Goal: Task Accomplishment & Management: Complete application form

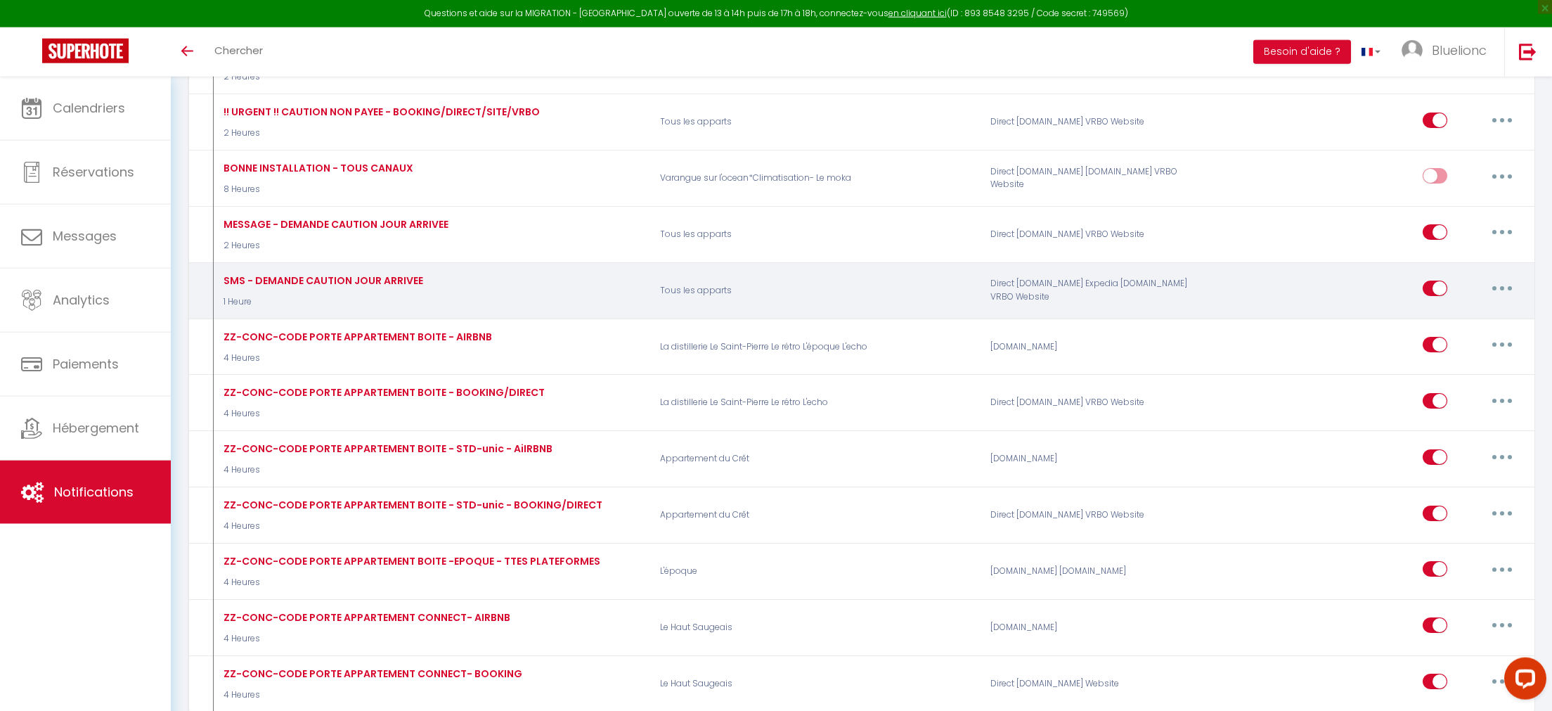
scroll to position [2401, 0]
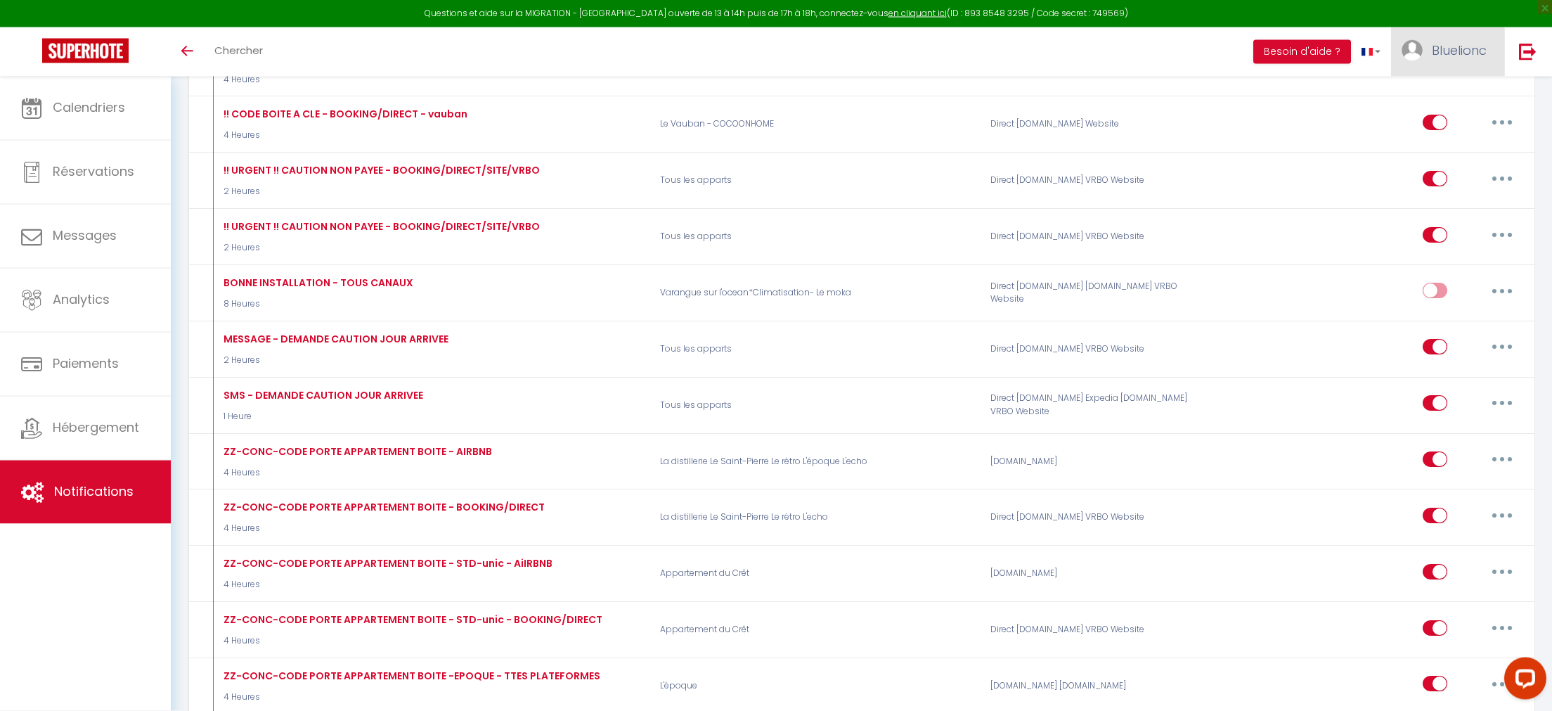
click at [1435, 60] on link "Bluelionc" at bounding box center [1447, 51] width 113 height 49
click at [1433, 128] on link "Équipe" at bounding box center [1448, 123] width 104 height 24
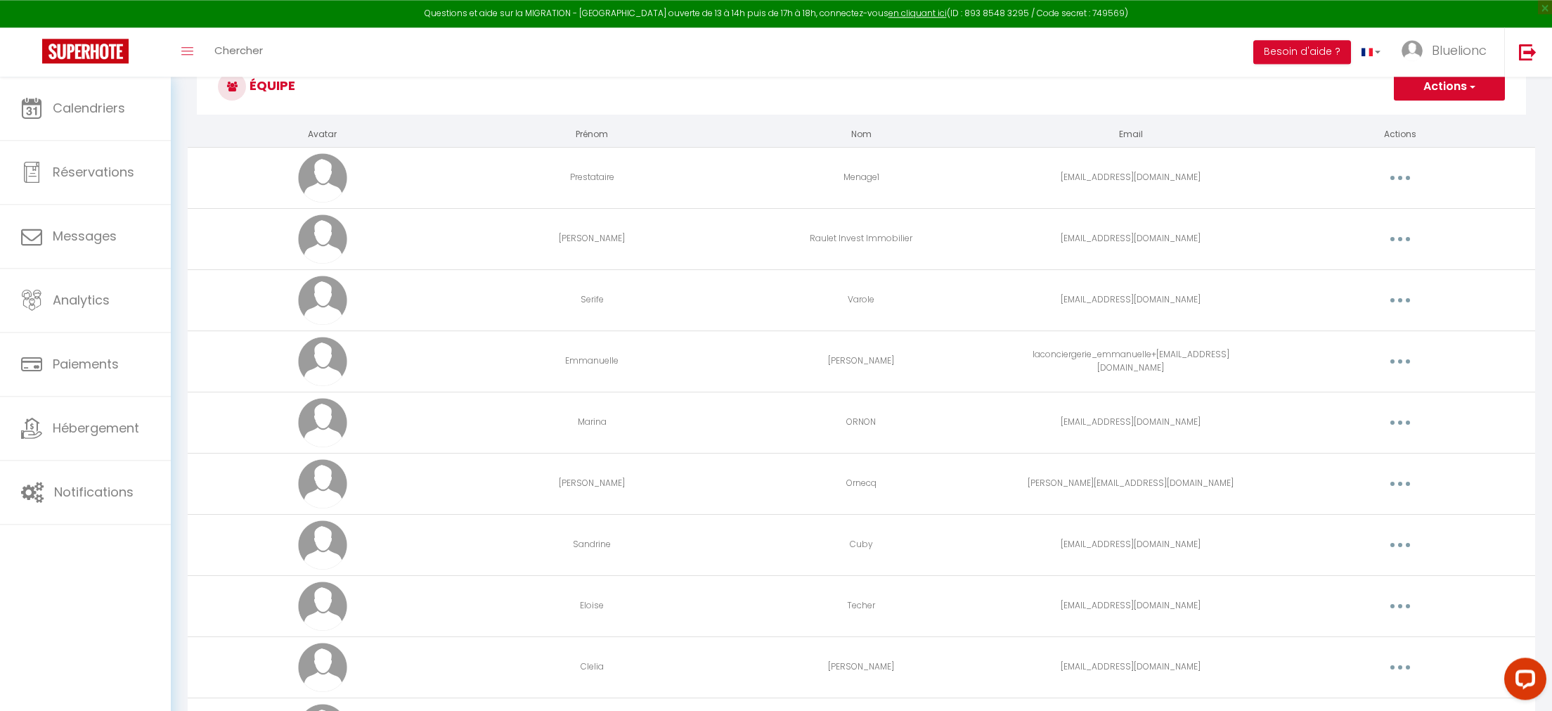
scroll to position [84, 0]
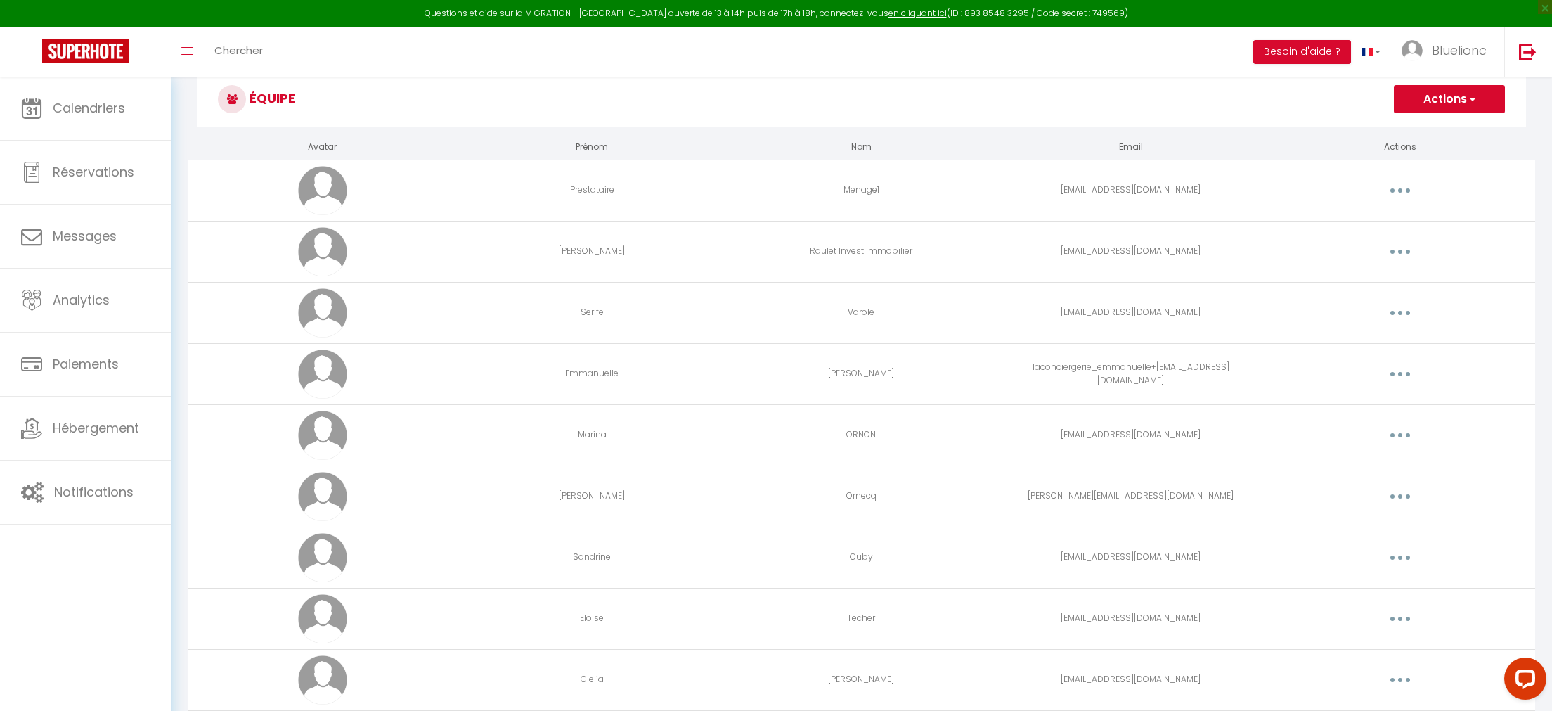
click at [1400, 192] on icon "button" at bounding box center [1400, 190] width 4 height 4
click at [1337, 222] on link "Editer" at bounding box center [1364, 223] width 104 height 24
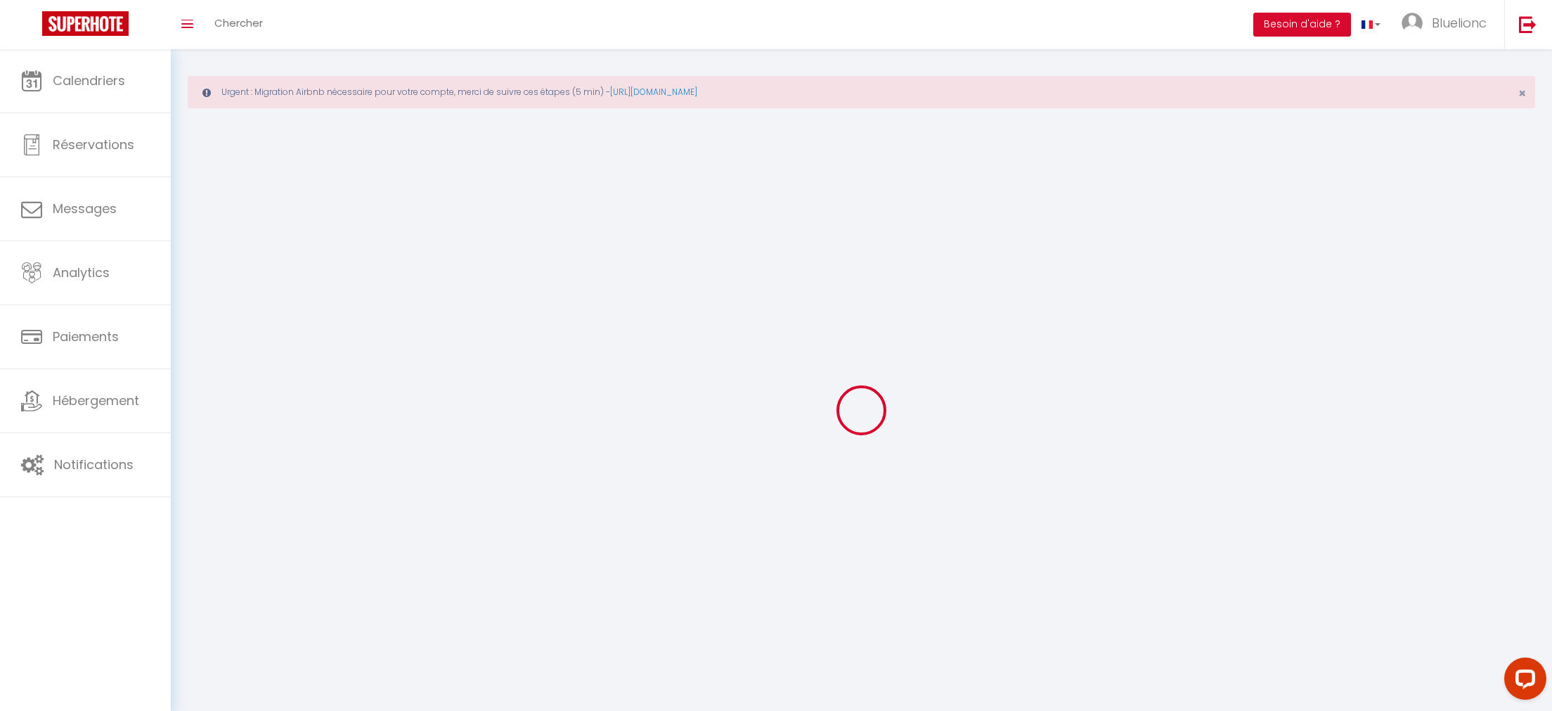
type input "Prestataire"
type input "Menage1"
type input "[EMAIL_ADDRESS][DOMAIN_NAME]"
type textarea "[URL][DOMAIN_NAME]"
checkbox input "false"
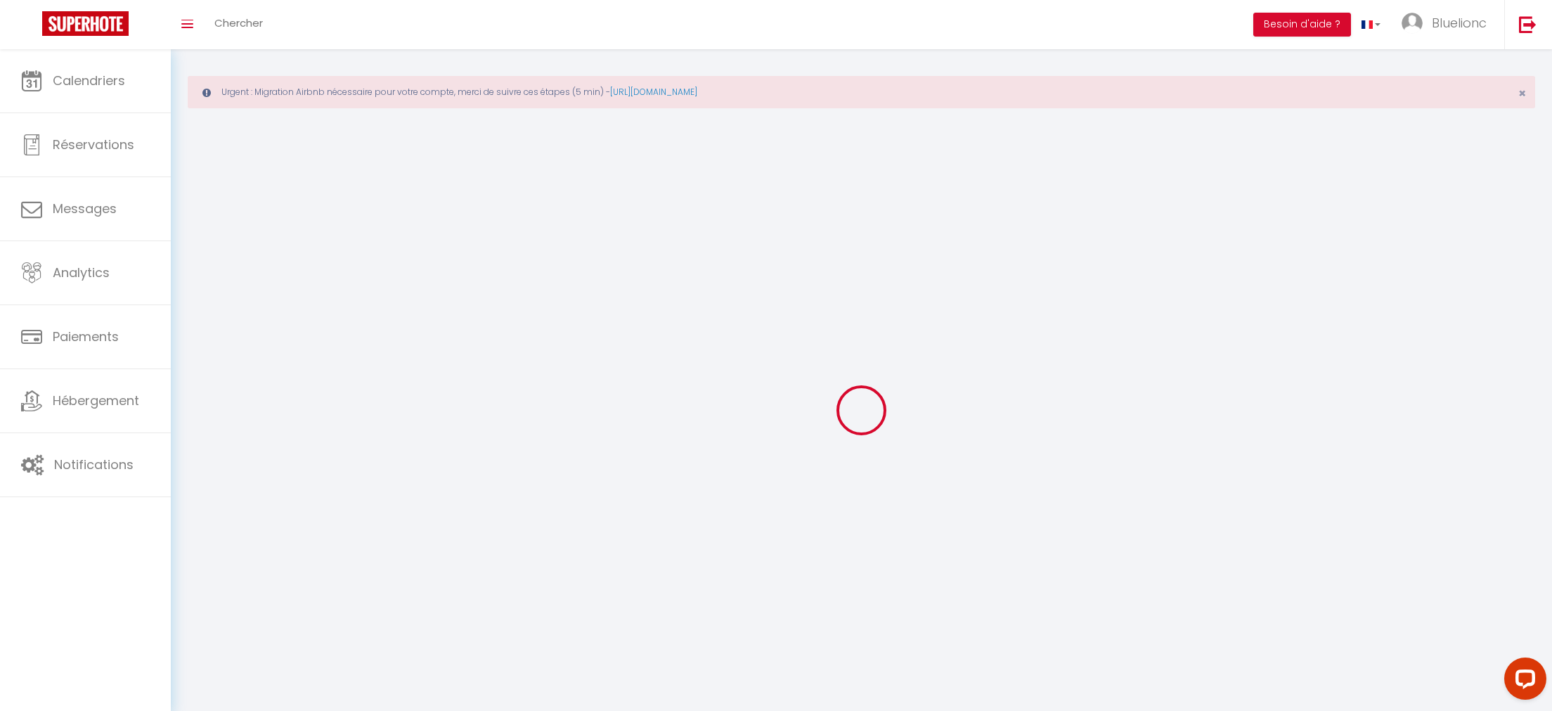
checkbox input "false"
checkbox input "true"
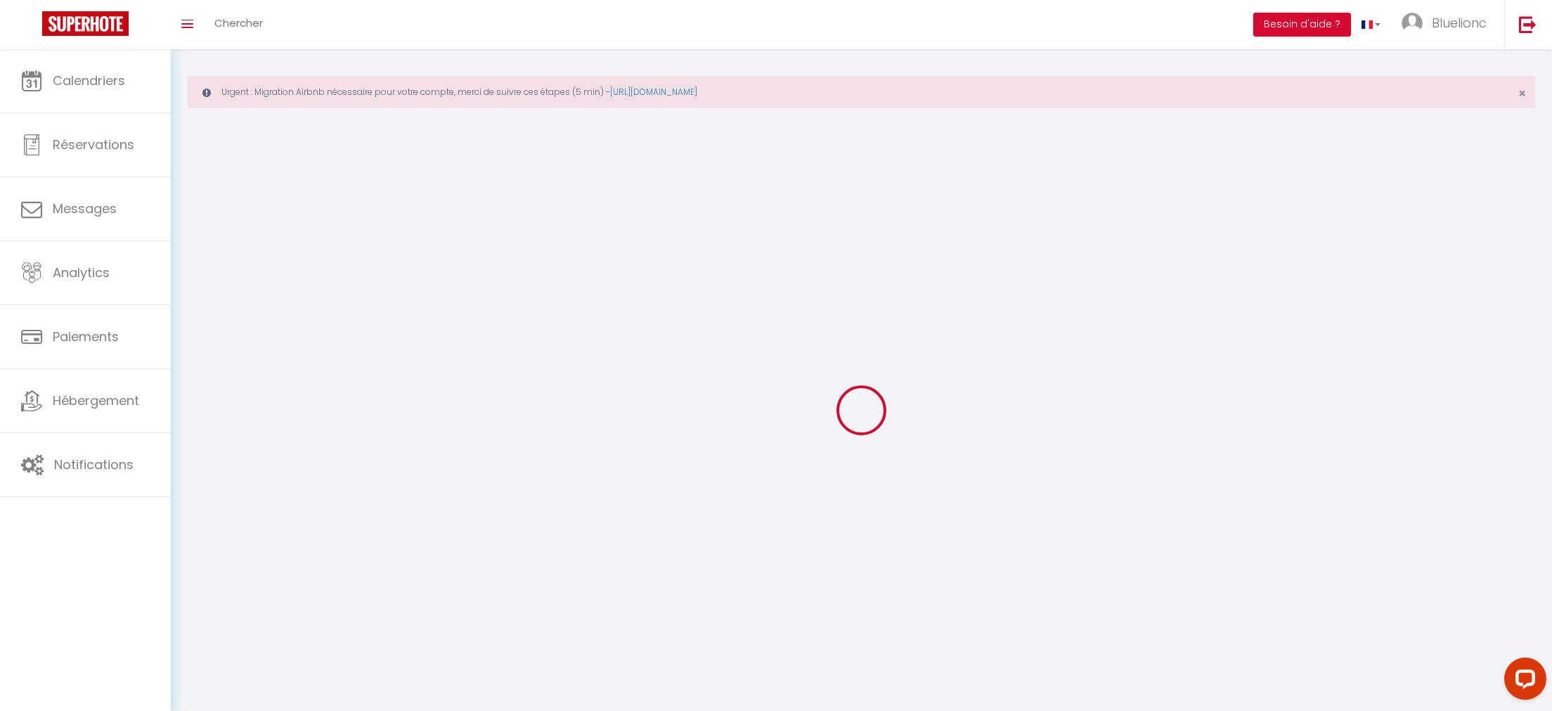
checkbox input "true"
checkbox input "false"
checkbox input "true"
checkbox input "false"
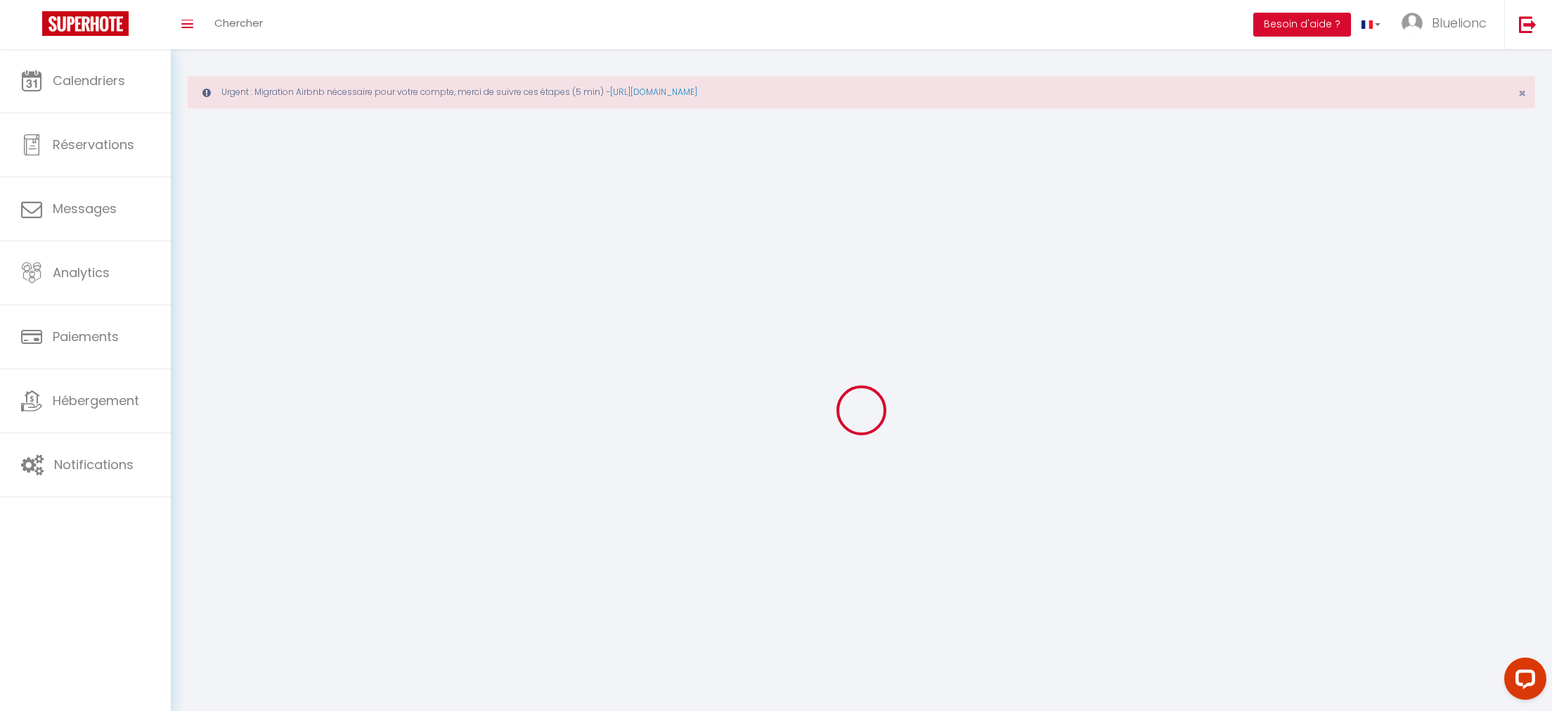
checkbox input "false"
checkbox input "true"
checkbox input "false"
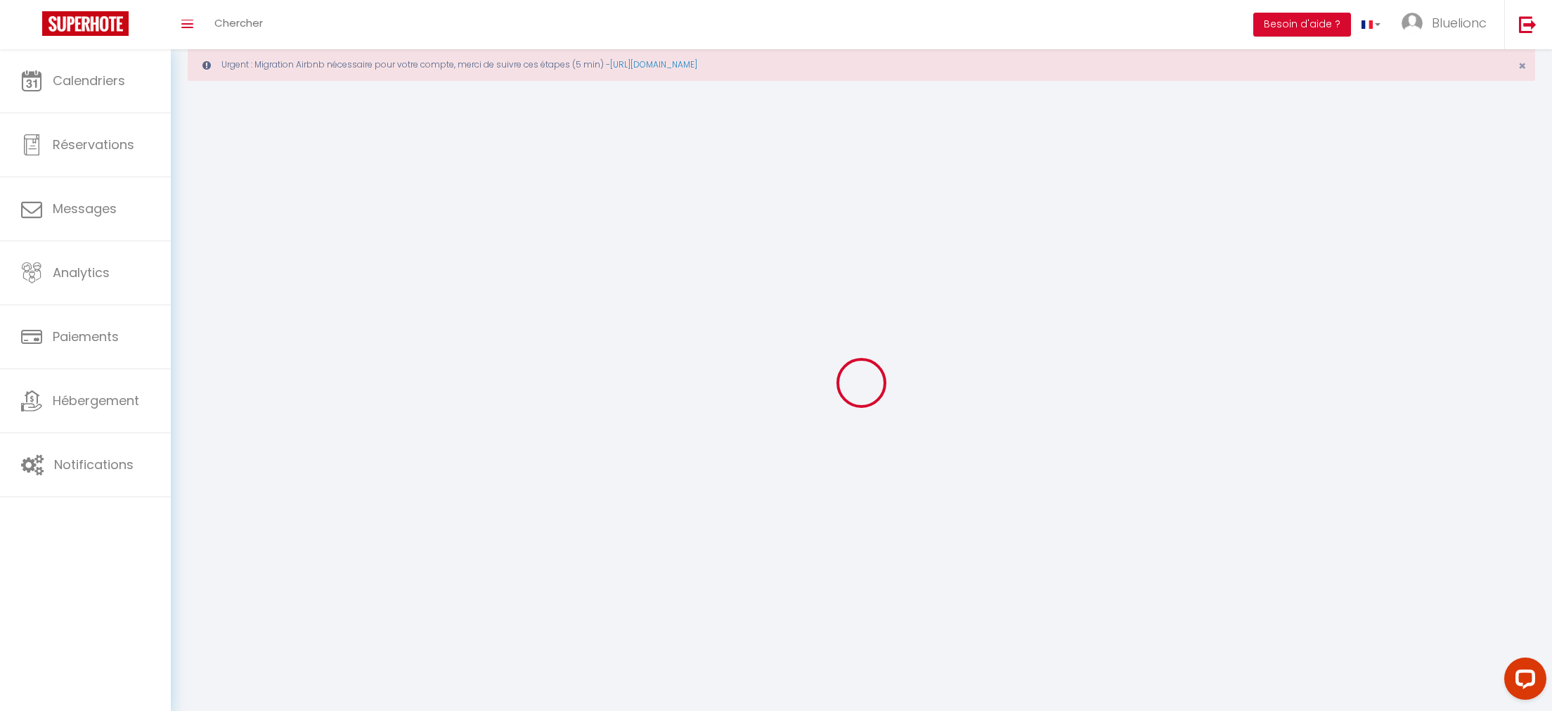
select select
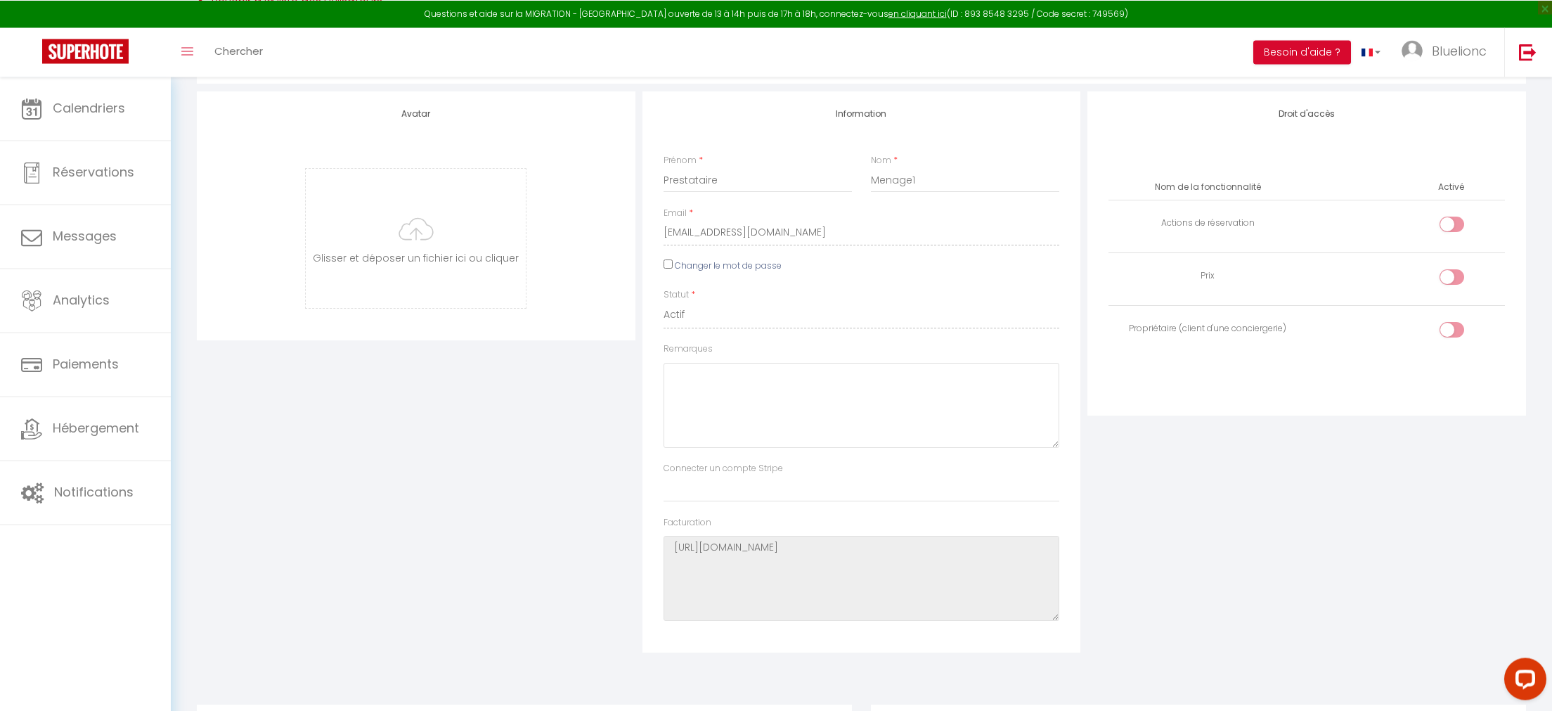
scroll to position [58, 0]
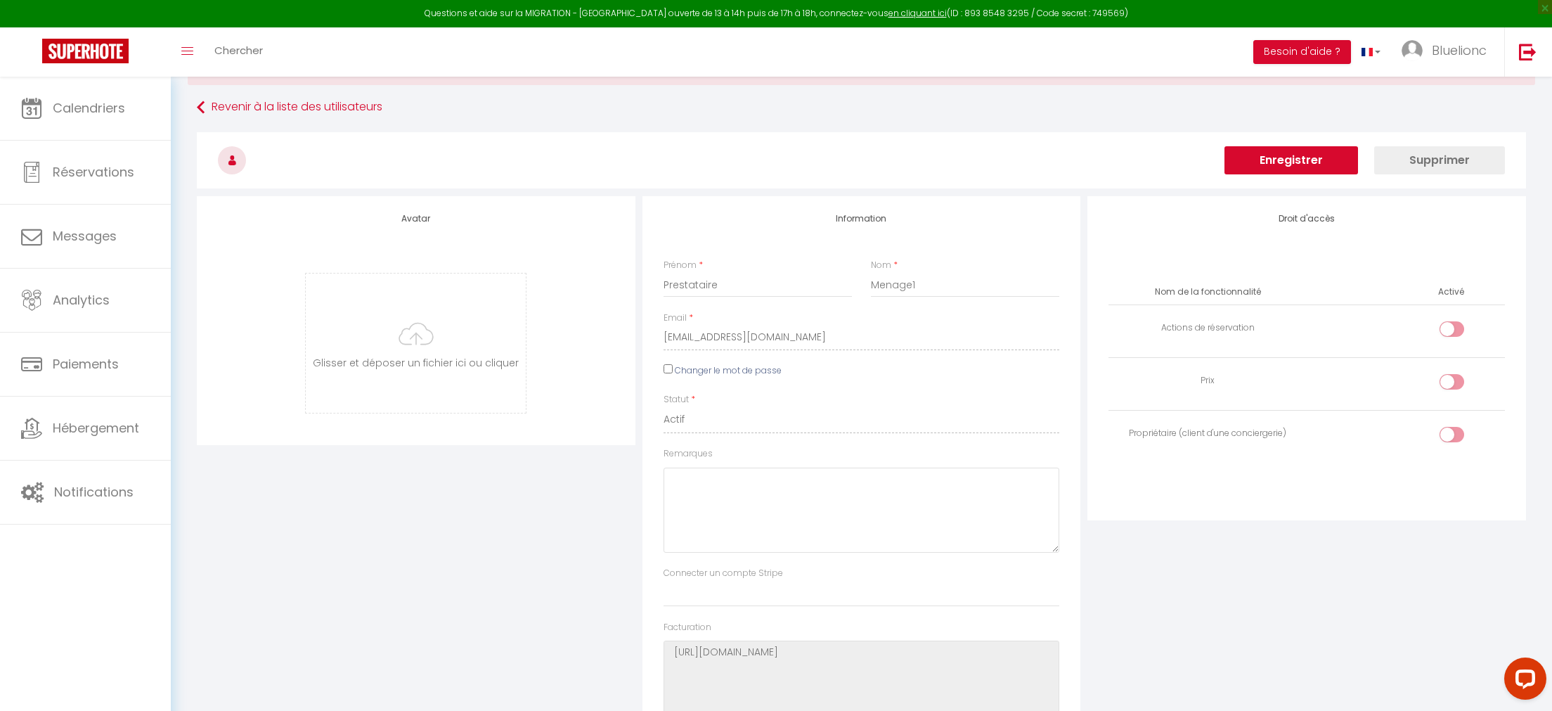
click at [1288, 160] on button "Enregistrer" at bounding box center [1292, 160] width 134 height 28
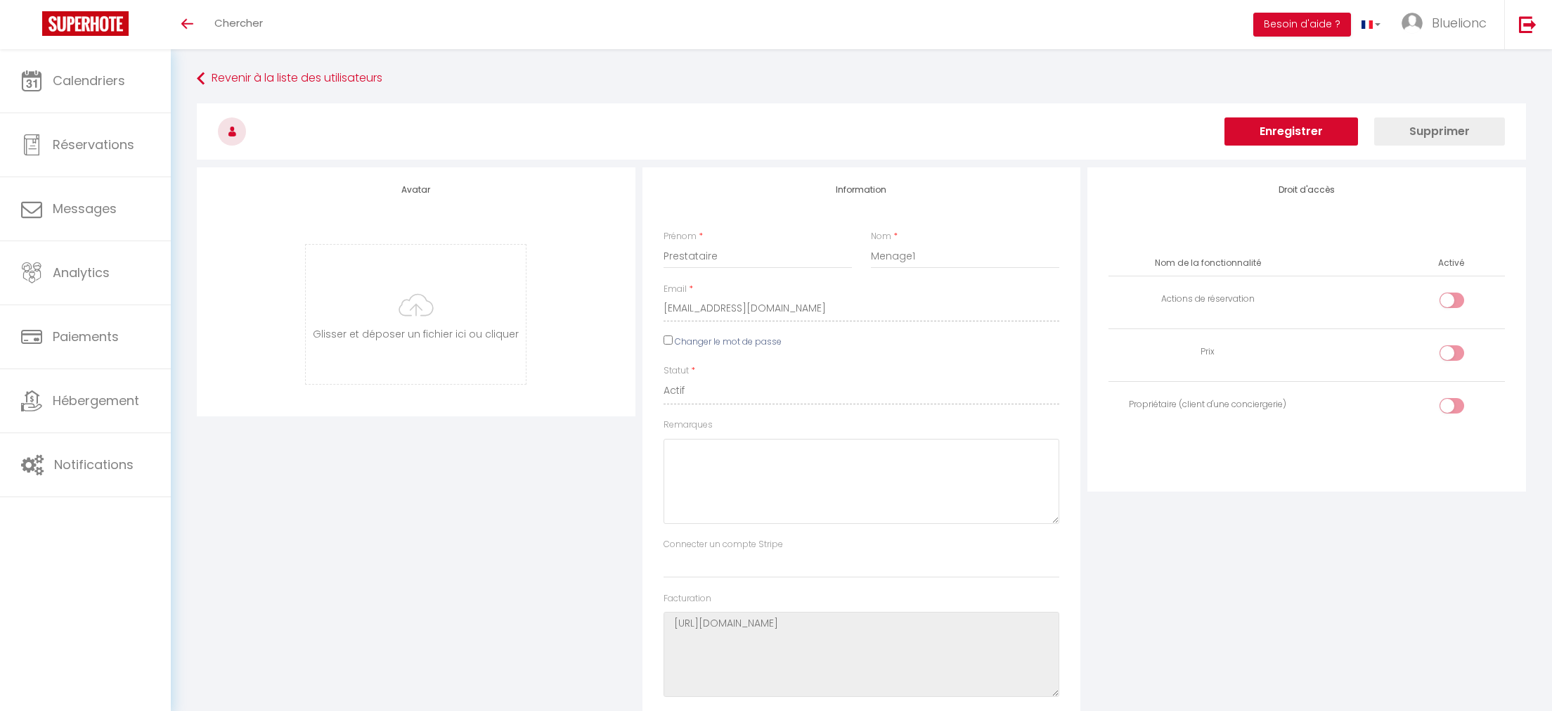
select select
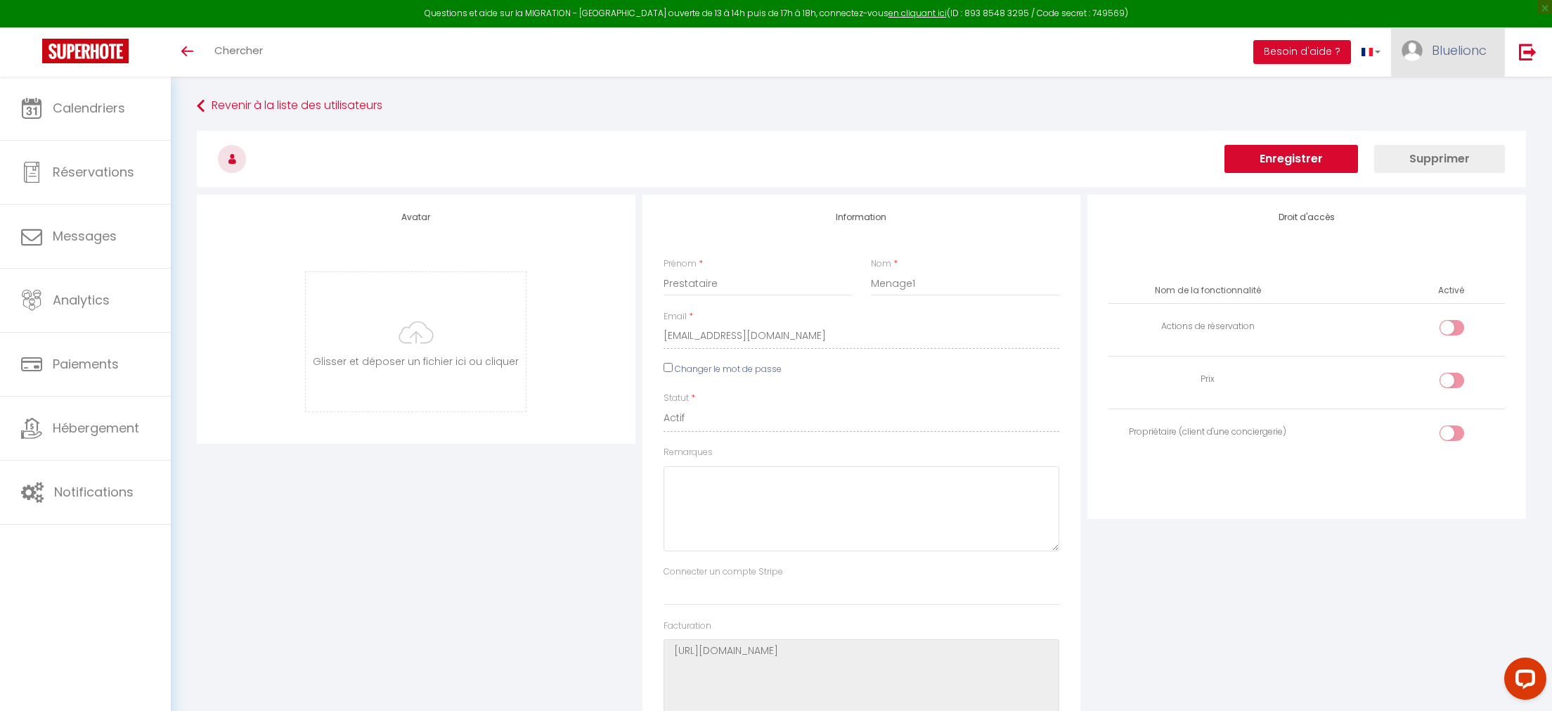
drag, startPoint x: 1453, startPoint y: 48, endPoint x: 1443, endPoint y: 51, distance: 10.2
click at [1452, 47] on span "Bluelionc" at bounding box center [1459, 50] width 55 height 18
click at [1440, 119] on link "Équipe" at bounding box center [1448, 123] width 104 height 24
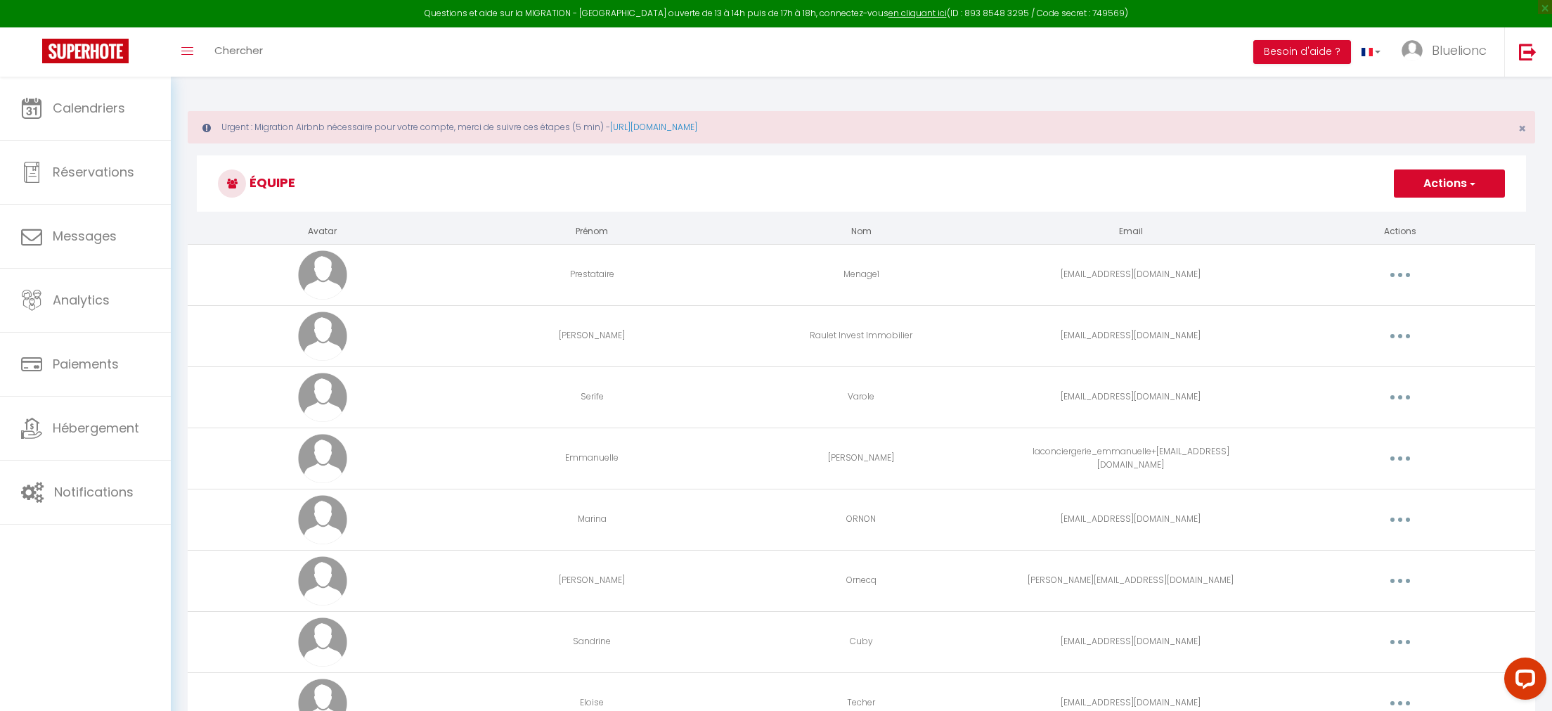
click at [1444, 188] on button "Actions" at bounding box center [1449, 183] width 111 height 28
click at [1412, 212] on link "Ajouter un nouvel utilisateur" at bounding box center [1422, 214] width 166 height 18
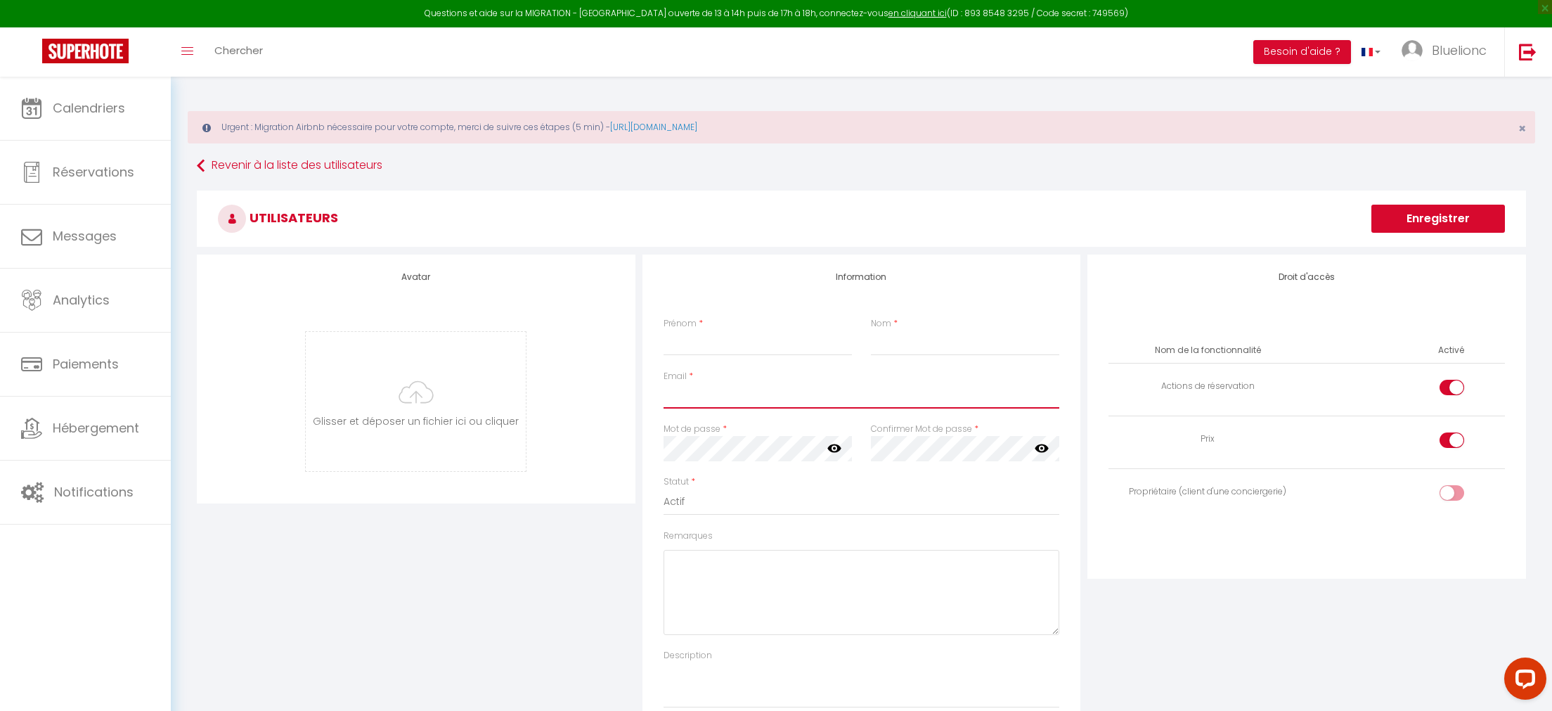
click at [690, 398] on input "Email" at bounding box center [862, 395] width 397 height 25
paste input "[EMAIL_ADDRESS][DOMAIN_NAME]"
type input "[EMAIL_ADDRESS][DOMAIN_NAME]"
click at [738, 346] on input "Prénom" at bounding box center [758, 342] width 189 height 25
type input "Jordan"
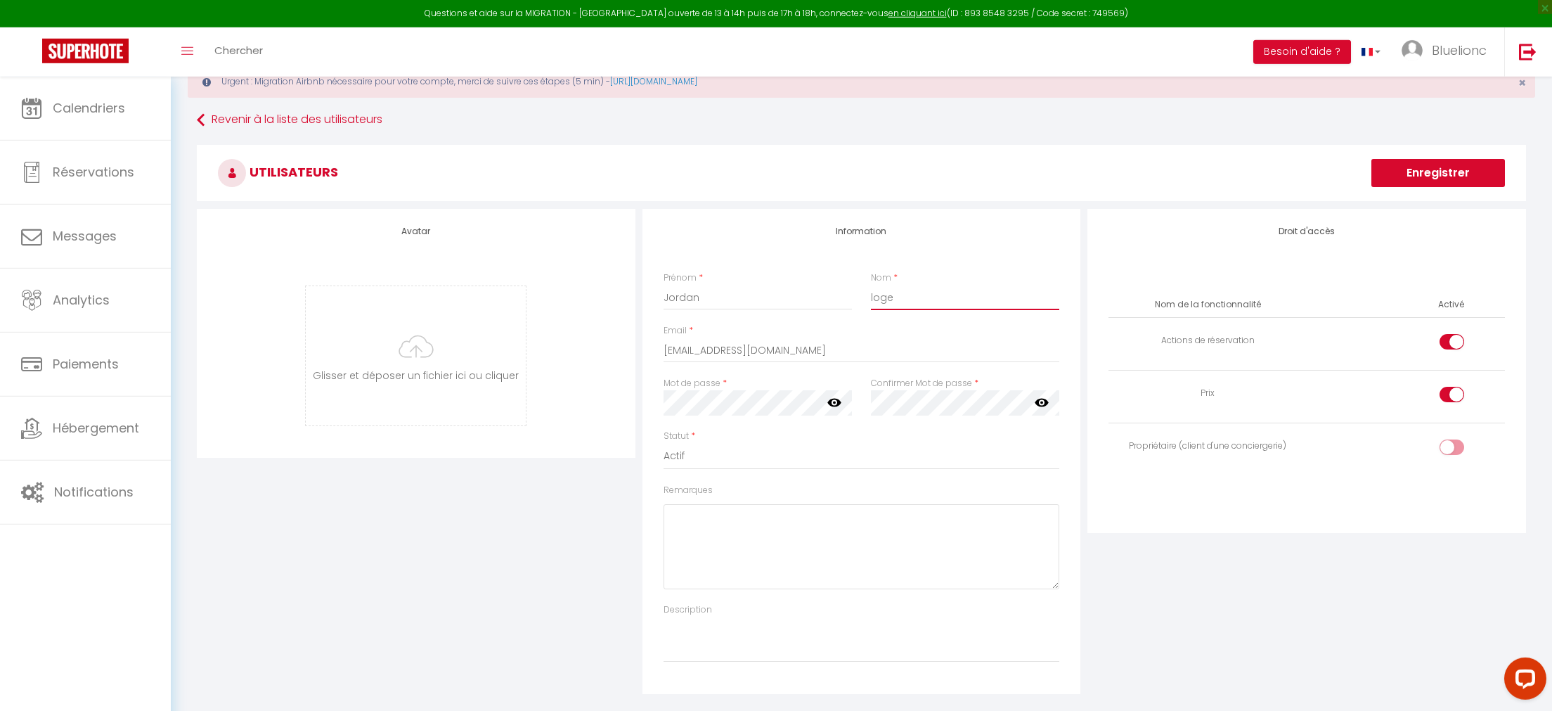
scroll to position [72, 0]
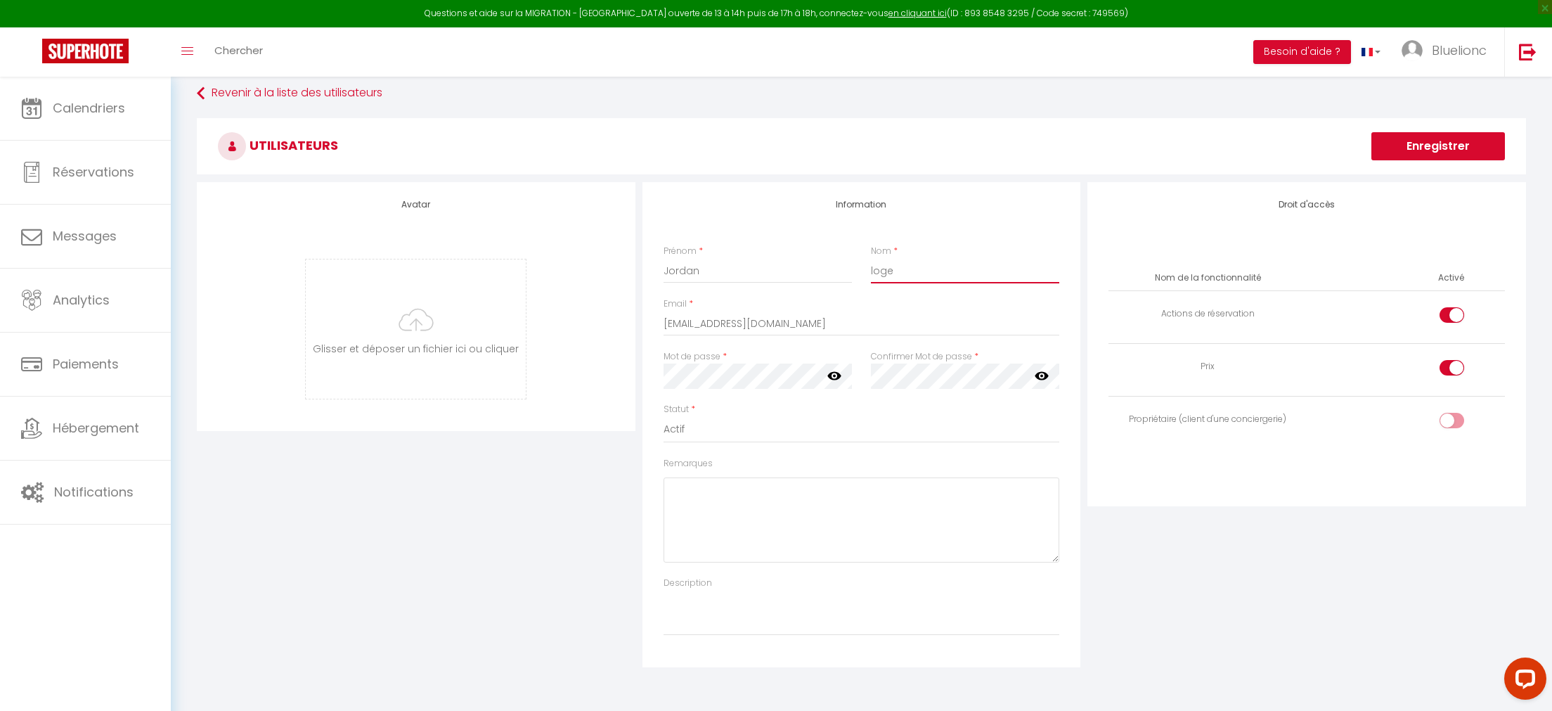
type input "loge"
click at [832, 373] on icon at bounding box center [834, 376] width 14 height 8
click at [719, 543] on textarea "Remarques" at bounding box center [862, 519] width 397 height 85
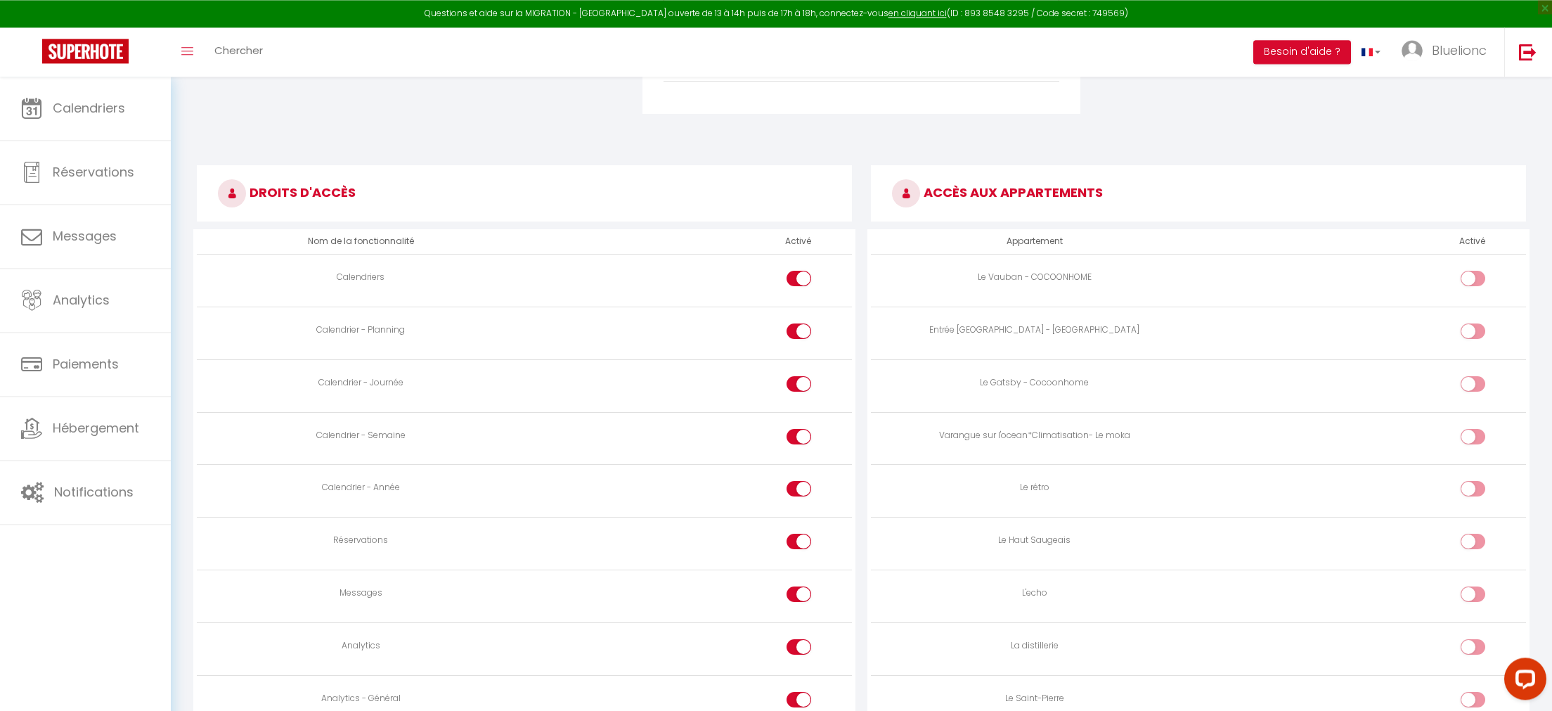
scroll to position [655, 0]
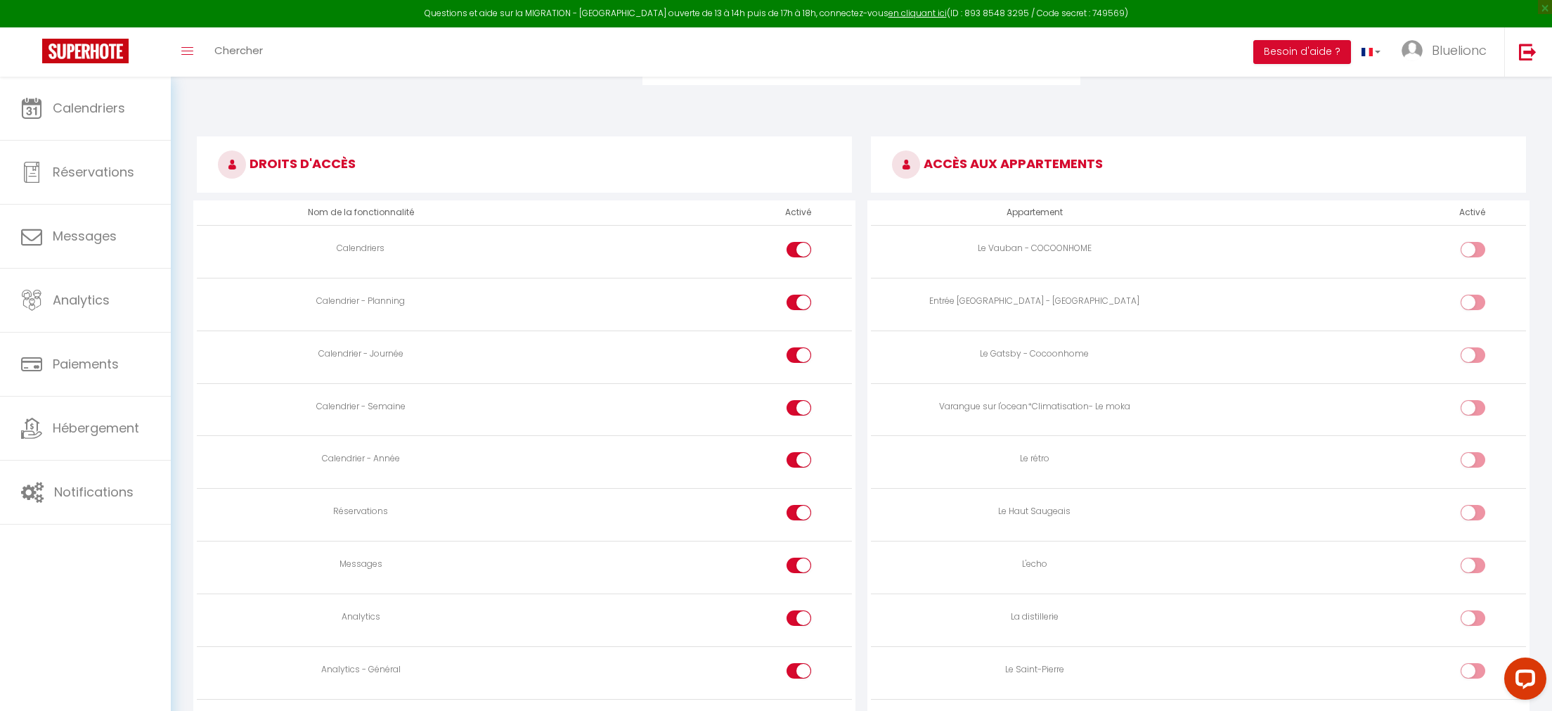
click at [1475, 247] on input "checkbox" at bounding box center [1485, 252] width 25 height 21
checkbox input "true"
click at [1474, 358] on input "checkbox" at bounding box center [1485, 357] width 25 height 21
checkbox input "true"
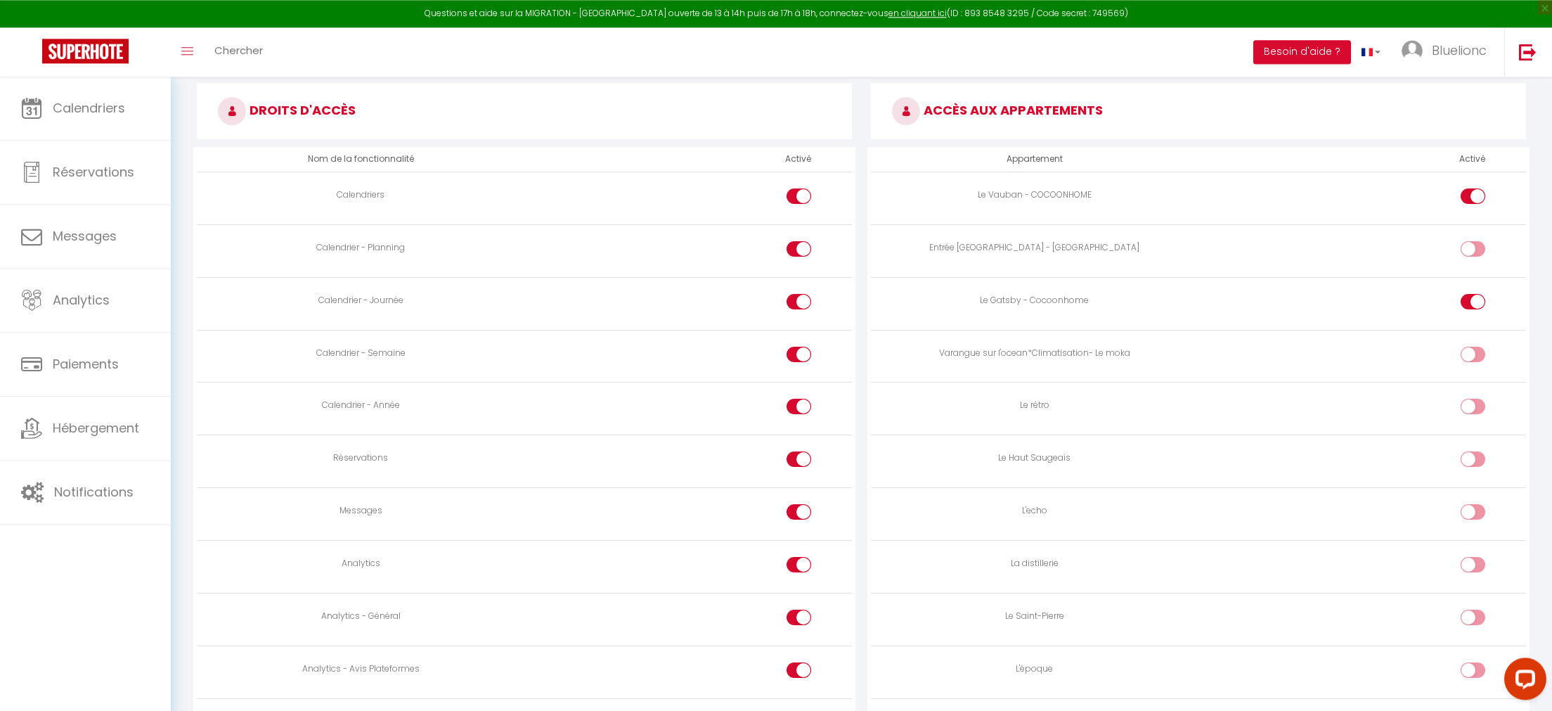
scroll to position [774, 0]
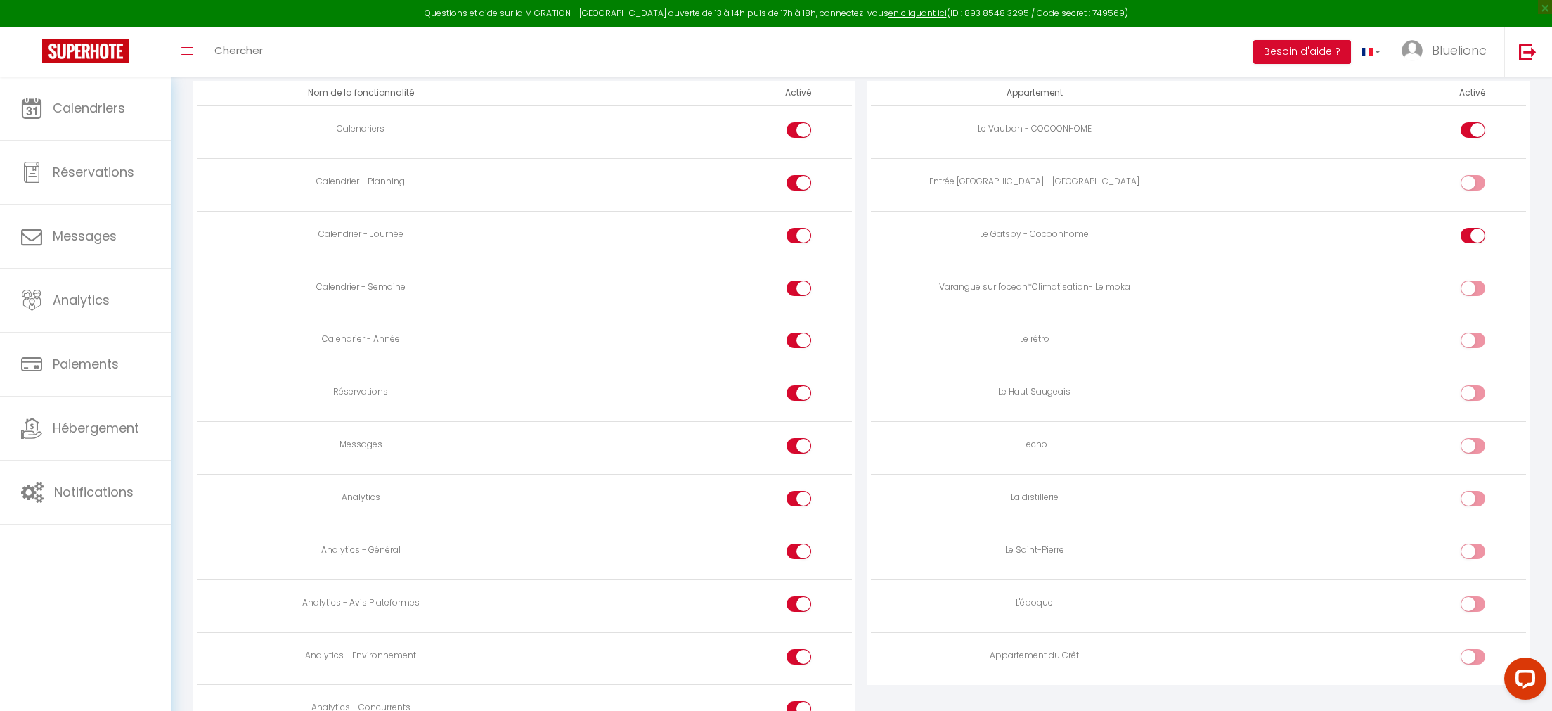
click at [799, 344] on div at bounding box center [799, 340] width 25 height 15
click at [799, 344] on input "checkbox" at bounding box center [811, 343] width 25 height 21
checkbox input "false"
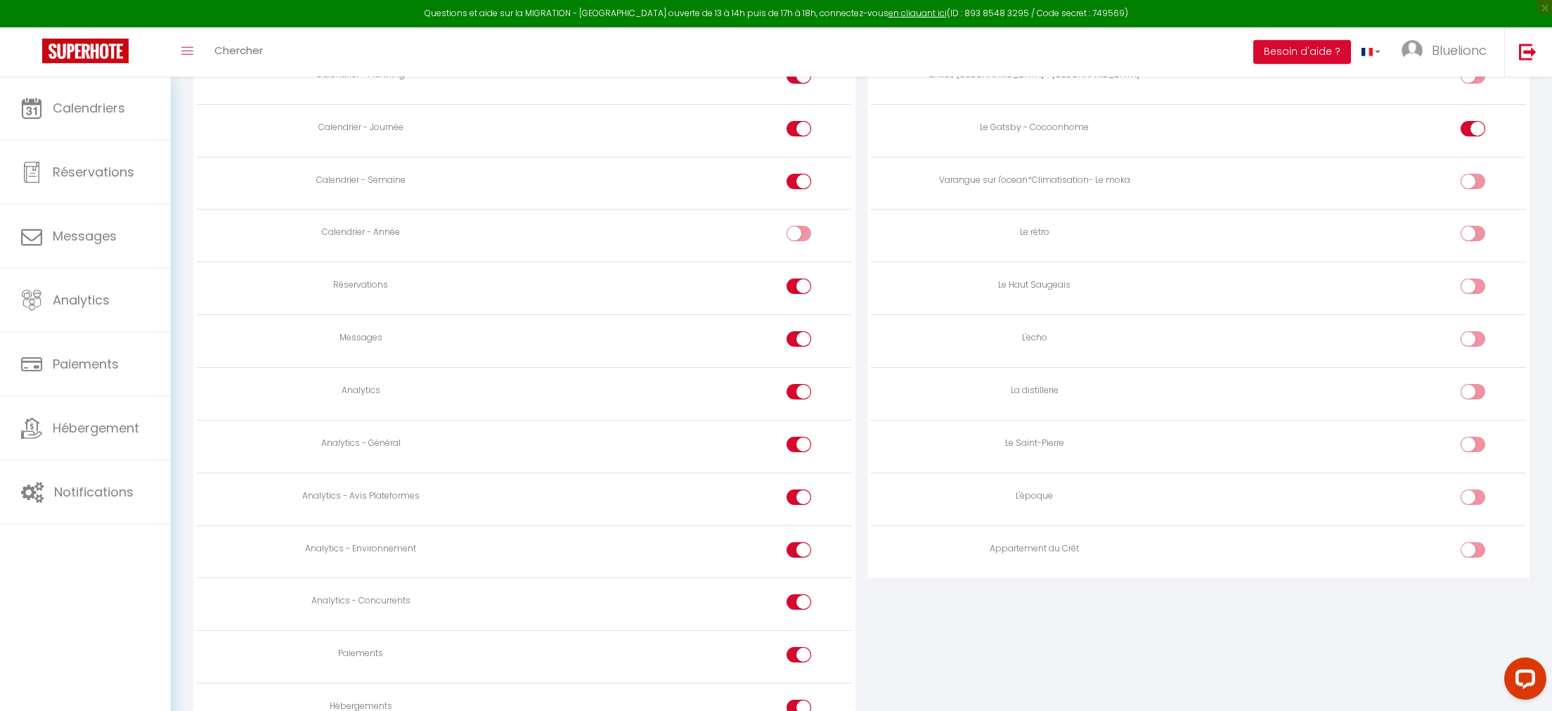
scroll to position [920, 0]
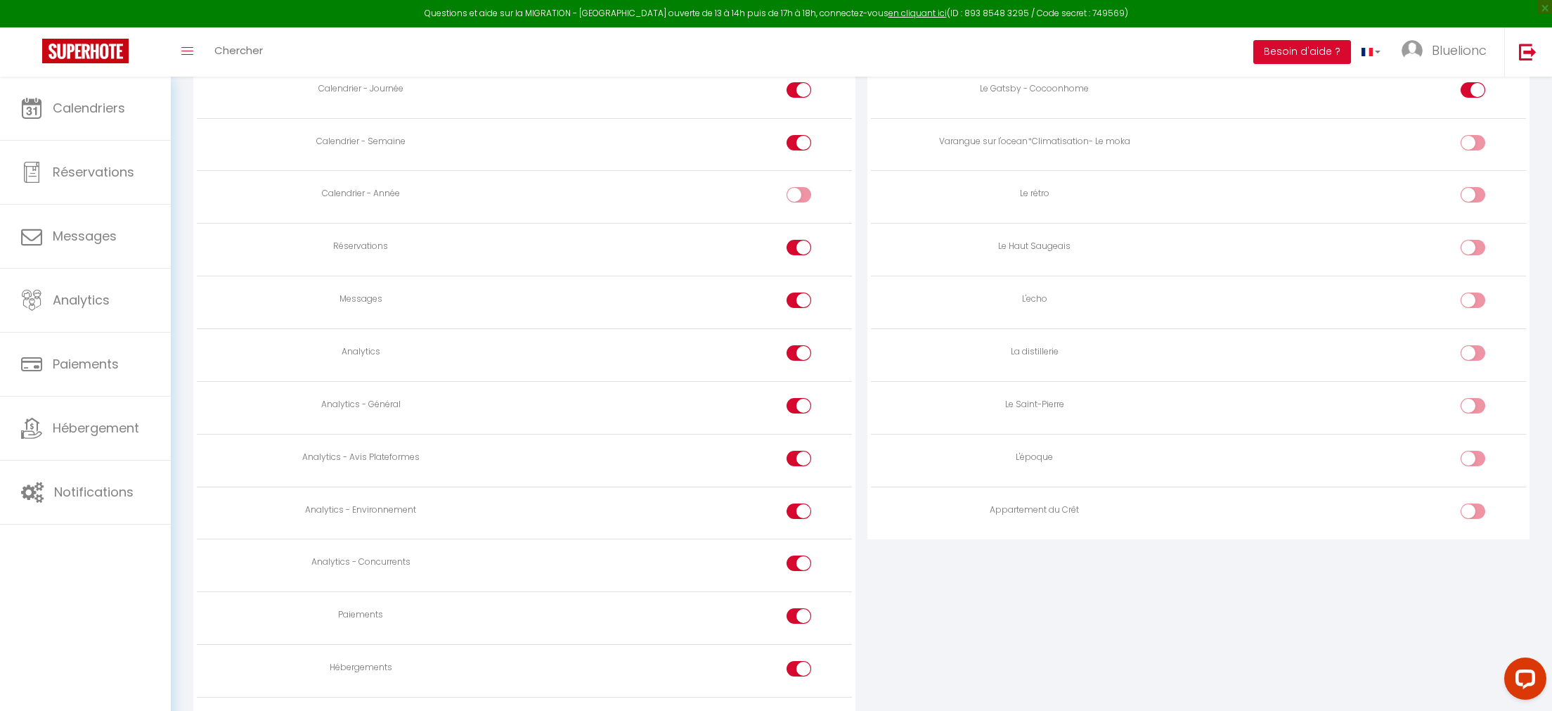
click at [801, 404] on input "checkbox" at bounding box center [811, 408] width 25 height 21
checkbox input "false"
click at [806, 354] on input "checkbox" at bounding box center [811, 355] width 25 height 21
checkbox input "false"
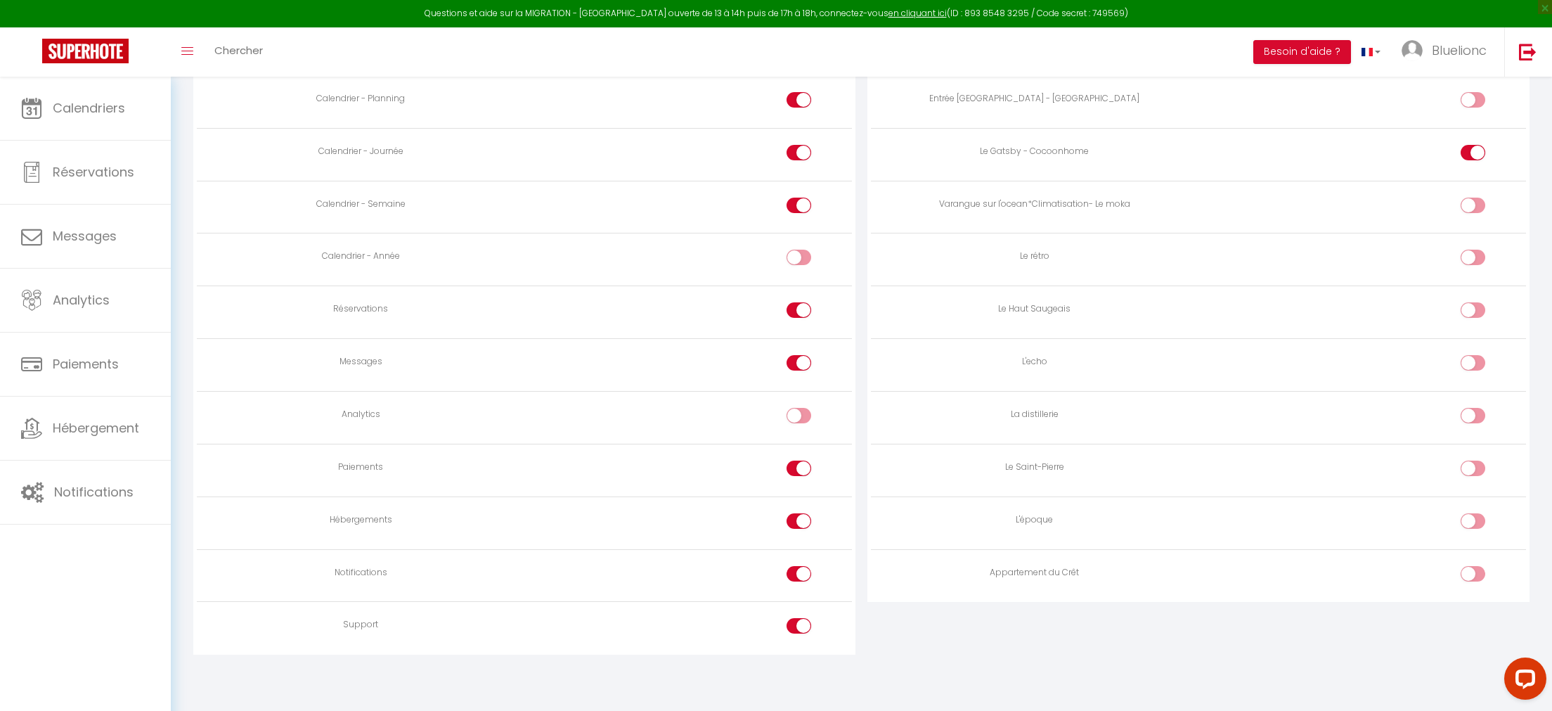
scroll to position [855, 0]
click at [803, 470] on input "checkbox" at bounding box center [811, 473] width 25 height 21
checkbox input "false"
click at [803, 534] on input "checkbox" at bounding box center [811, 525] width 25 height 21
checkbox input "false"
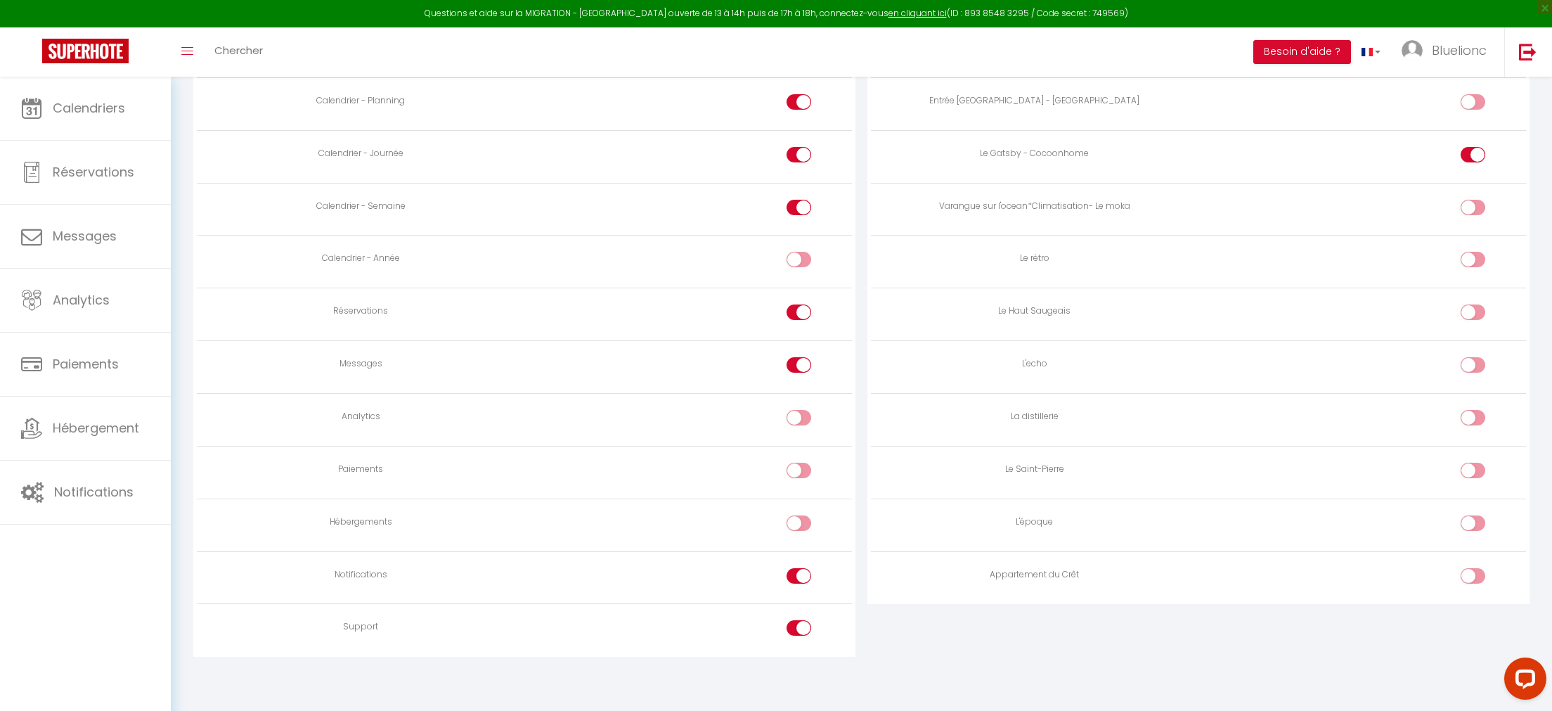
click at [801, 627] on input "checkbox" at bounding box center [811, 630] width 25 height 21
checkbox input "false"
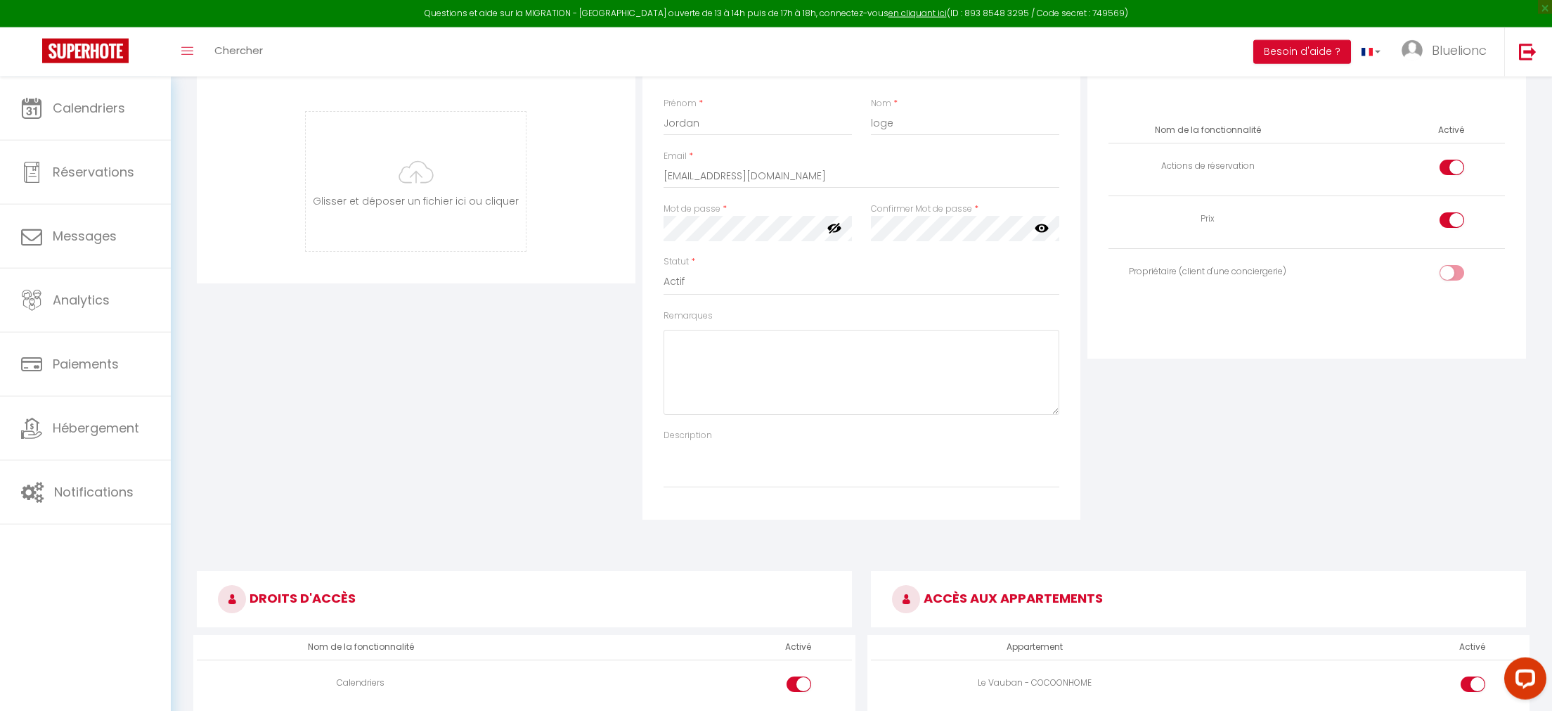
scroll to position [200, 0]
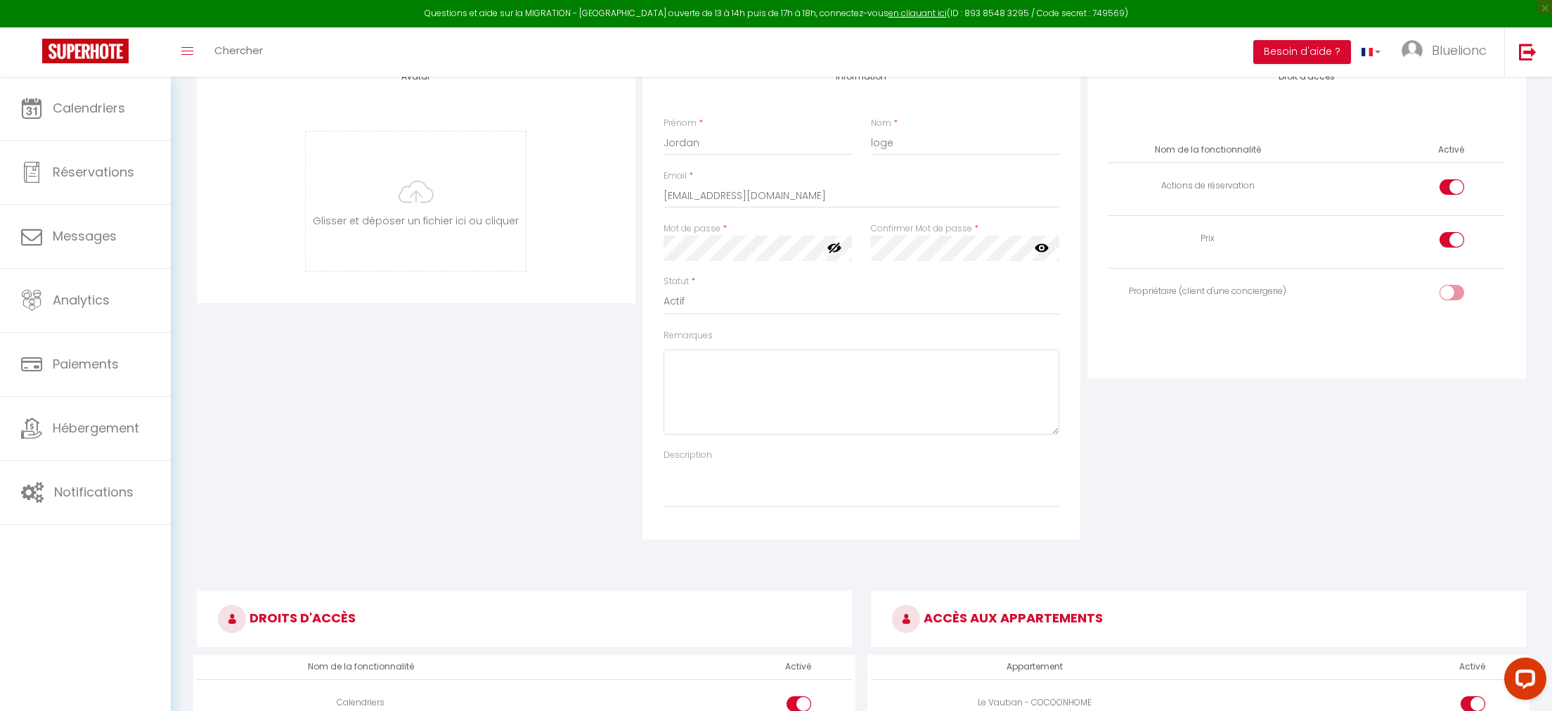
click at [1456, 186] on input "checkbox" at bounding box center [1464, 189] width 25 height 21
checkbox input "false"
click at [1451, 243] on div at bounding box center [1452, 239] width 25 height 15
click at [1452, 243] on input "checkbox" at bounding box center [1464, 242] width 25 height 21
checkbox input "false"
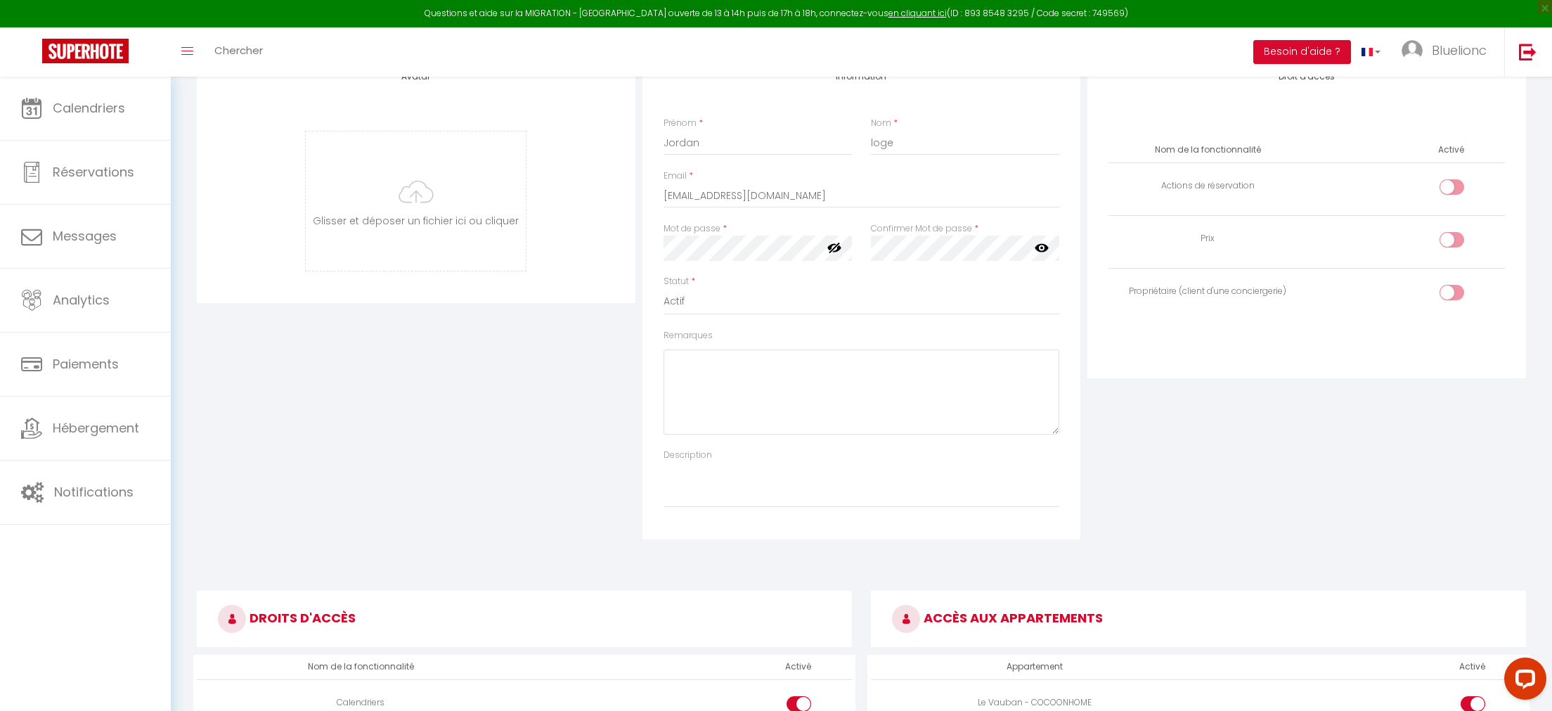
click at [1252, 314] on td "Propriétaire (client d'une conciergerie)" at bounding box center [1208, 294] width 198 height 53
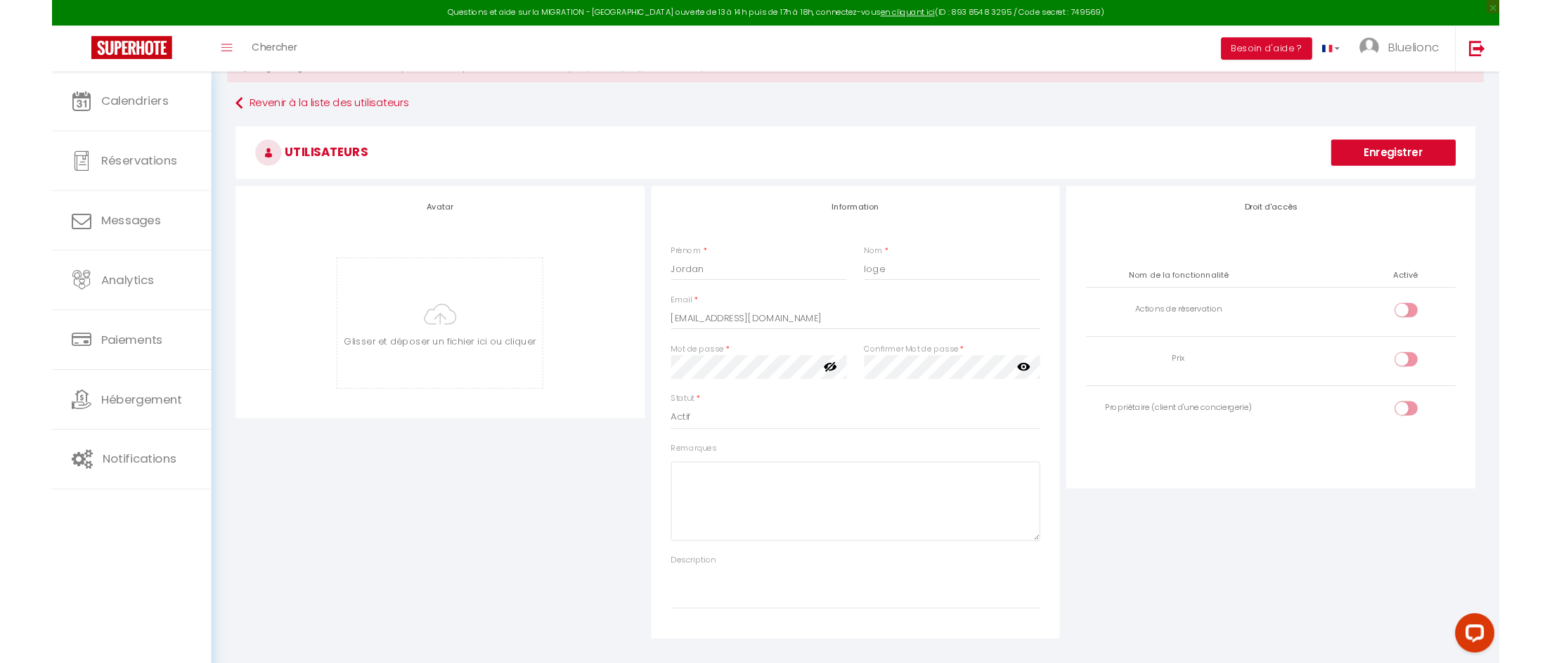
scroll to position [0, 0]
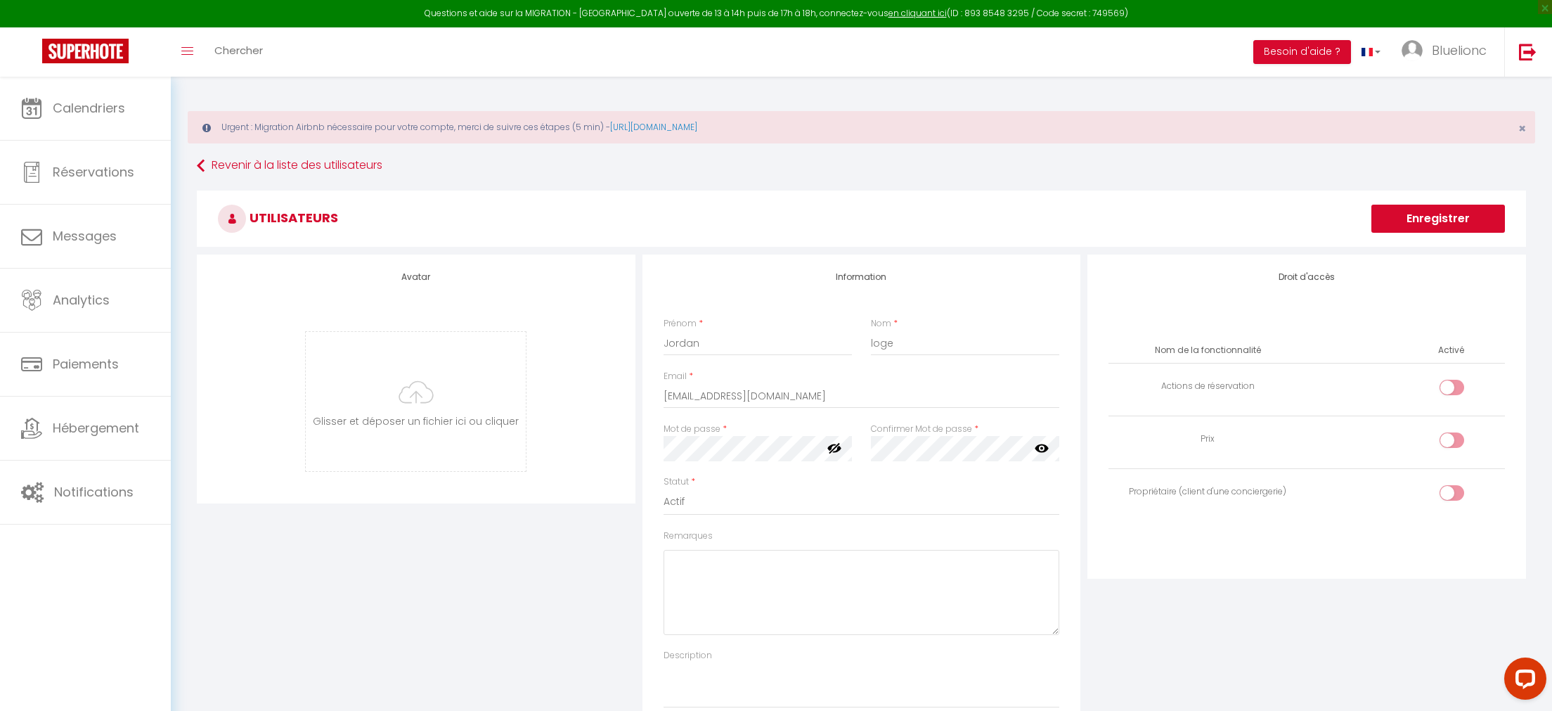
click at [1429, 226] on button "Enregistrer" at bounding box center [1439, 219] width 134 height 28
